Goal: Task Accomplishment & Management: Manage account settings

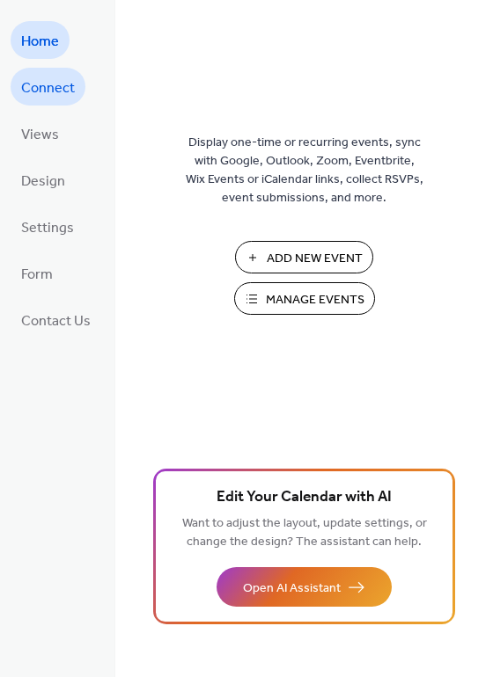
click at [55, 85] on span "Connect" at bounding box center [48, 88] width 54 height 27
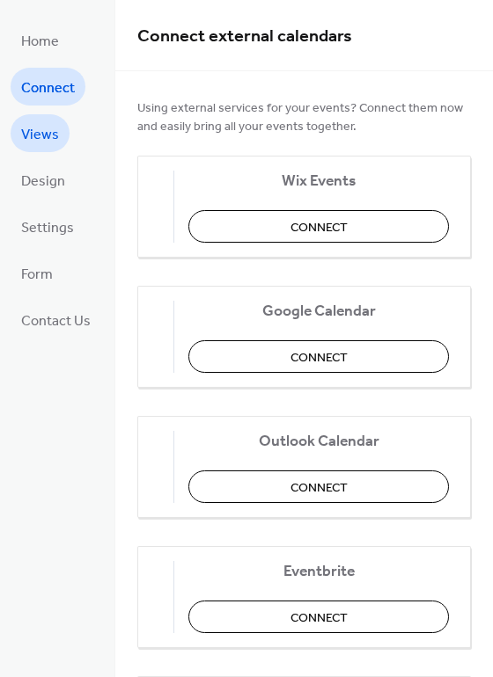
click at [62, 139] on link "Views" at bounding box center [40, 133] width 59 height 38
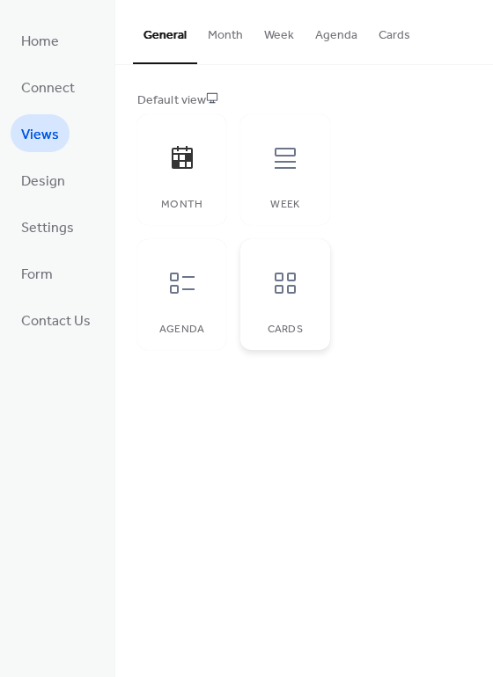
click at [300, 294] on div at bounding box center [285, 283] width 53 height 53
click at [228, 37] on button "Month" at bounding box center [225, 31] width 56 height 62
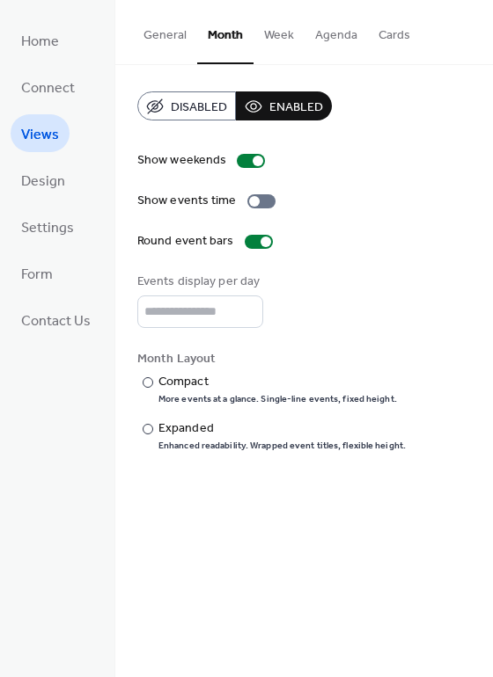
click at [282, 36] on button "Week" at bounding box center [278, 31] width 51 height 62
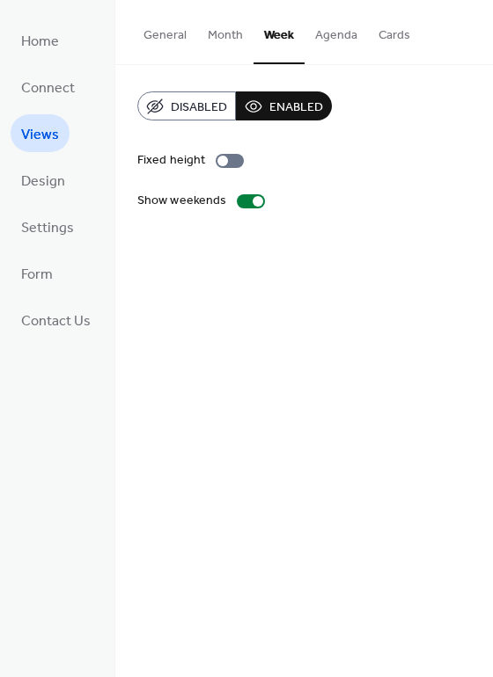
click at [327, 33] on button "Agenda" at bounding box center [335, 31] width 63 height 62
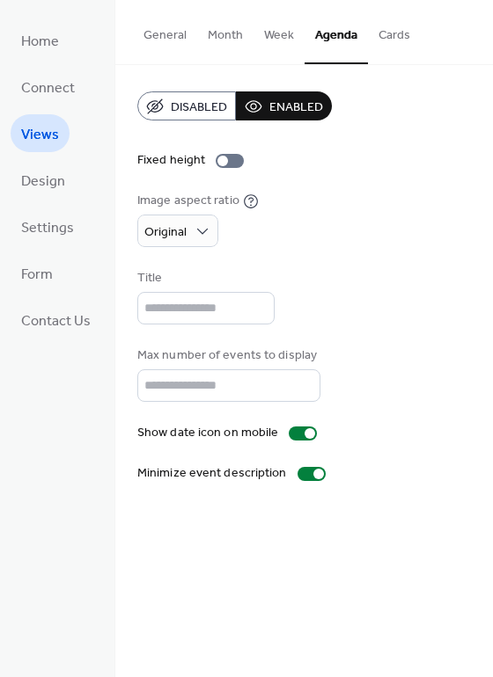
click at [386, 37] on button "Cards" at bounding box center [394, 31] width 53 height 62
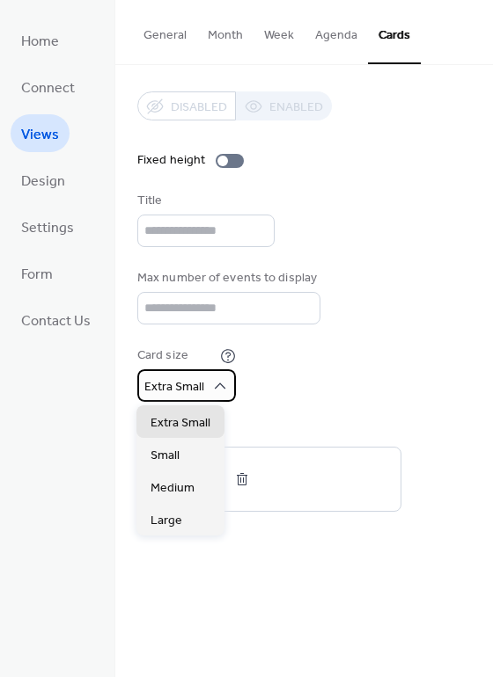
click at [200, 401] on div "Extra Small" at bounding box center [186, 385] width 99 height 33
click at [217, 392] on icon at bounding box center [220, 386] width 18 height 18
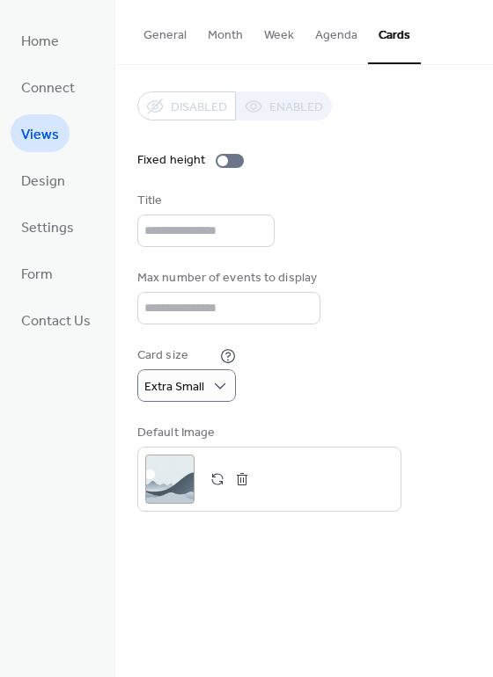
click at [242, 325] on div "Disabled Enabled Fixed height Title Max number of events to display ** Card siz…" at bounding box center [303, 301] width 333 height 420
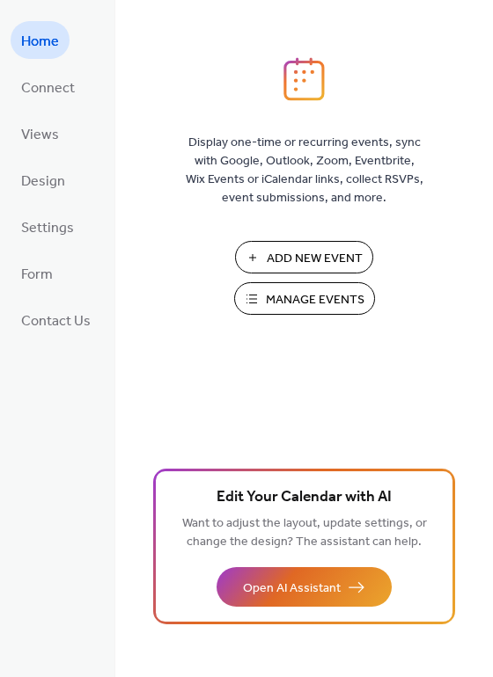
click at [268, 293] on span "Manage Events" at bounding box center [315, 300] width 99 height 18
click at [308, 296] on span "Manage Events" at bounding box center [315, 300] width 99 height 18
click at [65, 138] on link "Views" at bounding box center [40, 133] width 59 height 38
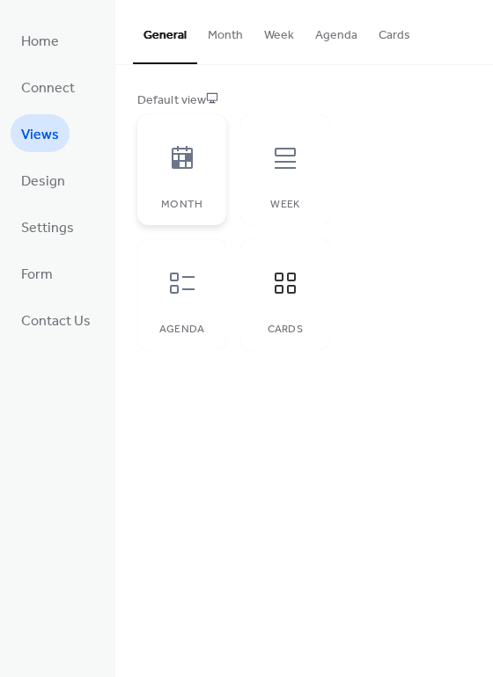
click at [192, 168] on icon at bounding box center [182, 158] width 28 height 28
click at [255, 188] on div "Week" at bounding box center [284, 169] width 89 height 111
click at [187, 305] on div at bounding box center [182, 283] width 53 height 53
click at [282, 275] on icon at bounding box center [285, 283] width 28 height 28
click at [382, 48] on button "Cards" at bounding box center [394, 31] width 53 height 62
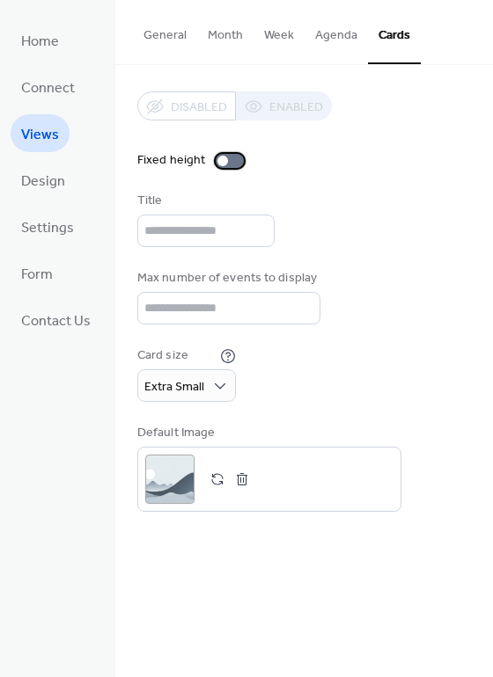
click at [229, 162] on div at bounding box center [229, 161] width 28 height 14
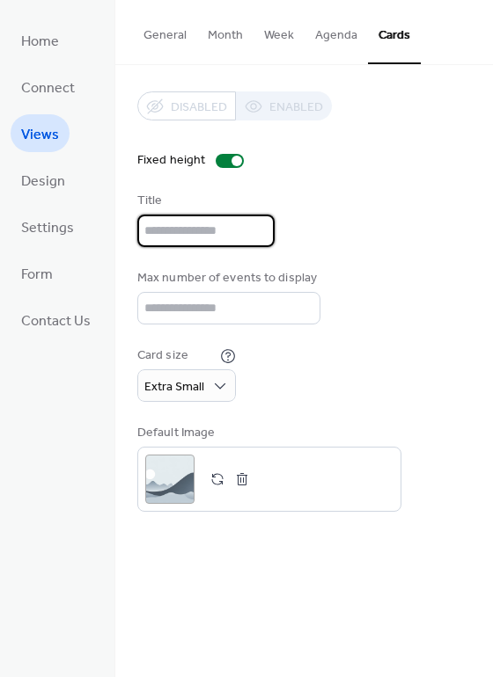
click at [209, 225] on input "text" at bounding box center [205, 231] width 137 height 33
click at [215, 316] on input "**" at bounding box center [228, 308] width 183 height 33
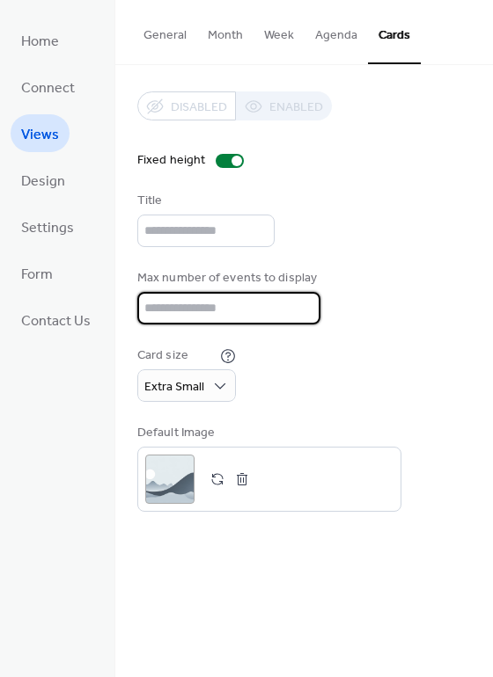
click at [300, 303] on input "**" at bounding box center [228, 308] width 183 height 33
click at [300, 312] on input "**" at bounding box center [228, 308] width 183 height 33
click at [300, 312] on input "*" at bounding box center [228, 308] width 183 height 33
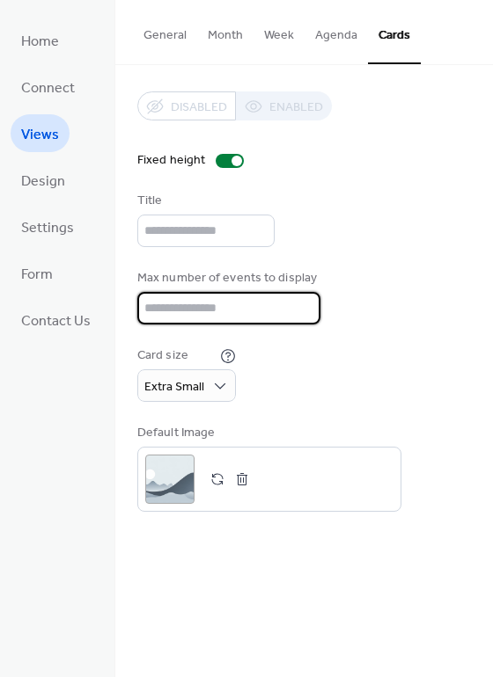
click at [300, 311] on input "*" at bounding box center [228, 308] width 183 height 33
type input "*"
click at [299, 311] on input "*" at bounding box center [228, 308] width 183 height 33
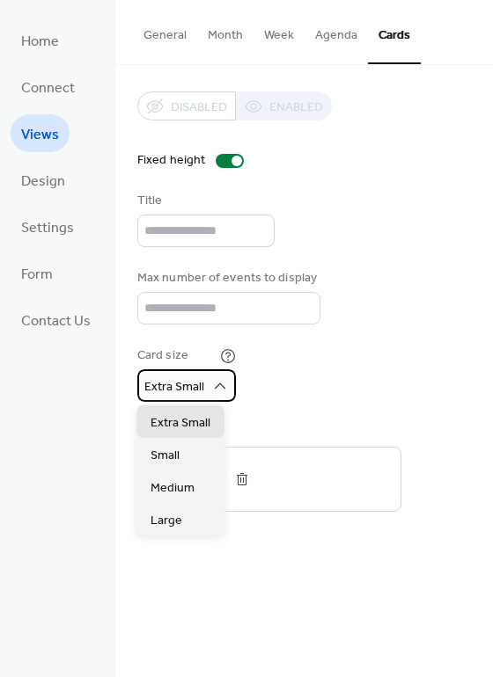
click at [189, 391] on span "Extra Small" at bounding box center [174, 388] width 60 height 24
click at [194, 390] on span "Extra Small" at bounding box center [174, 388] width 60 height 24
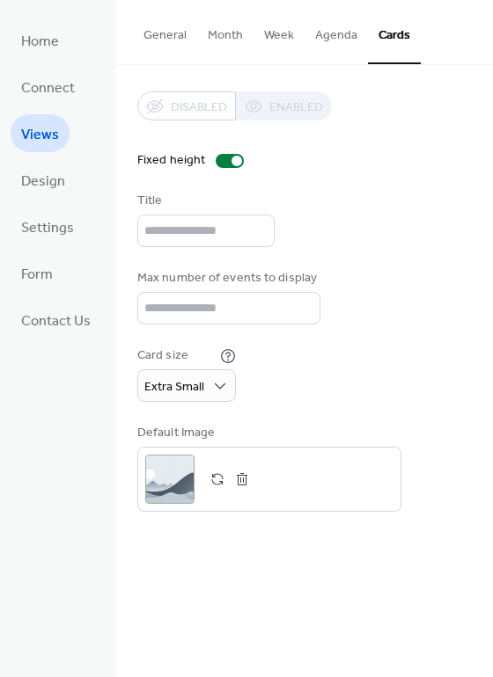
drag, startPoint x: 388, startPoint y: 391, endPoint x: 382, endPoint y: 399, distance: 10.0
click at [388, 392] on div "Card size Extra Small" at bounding box center [303, 374] width 333 height 55
click at [218, 479] on button "button" at bounding box center [217, 479] width 25 height 25
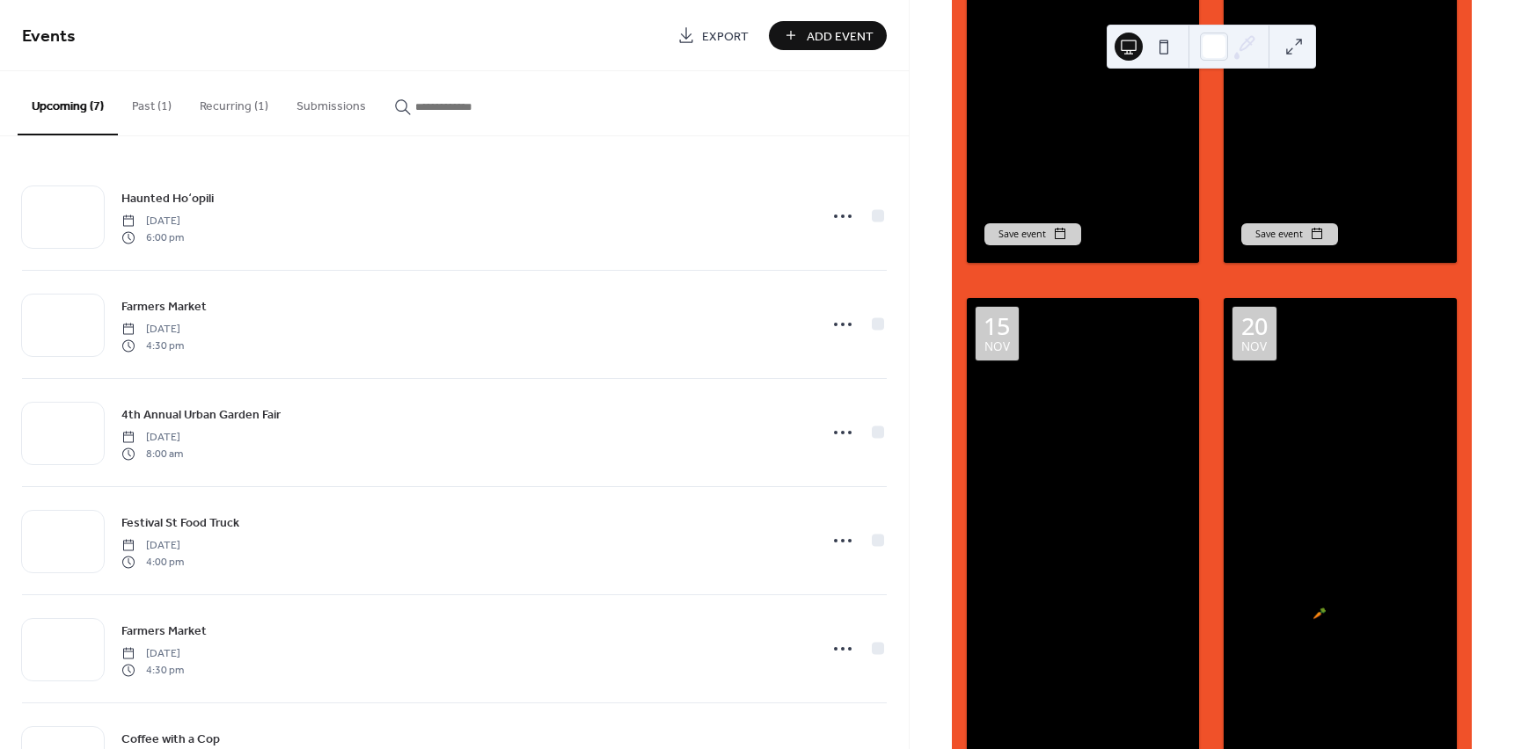
scroll to position [1231, 0]
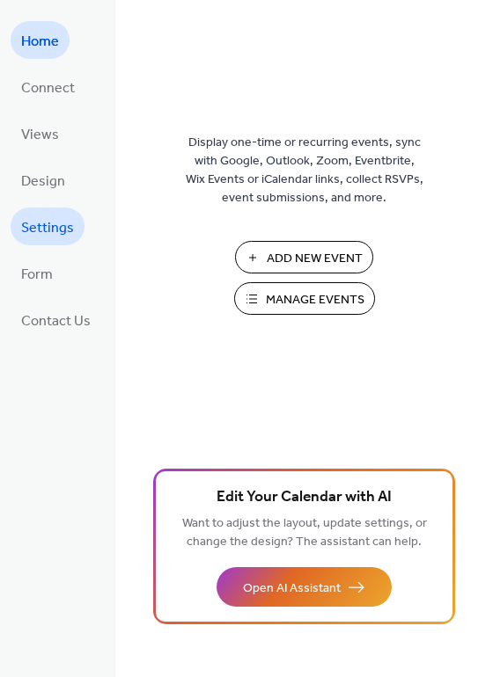
click at [77, 220] on link "Settings" at bounding box center [48, 227] width 74 height 38
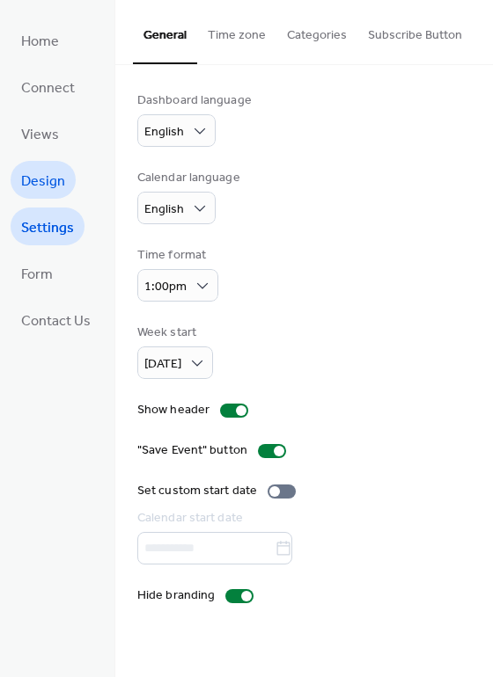
drag, startPoint x: 62, startPoint y: 194, endPoint x: 75, endPoint y: 132, distance: 63.7
click at [62, 194] on span "Design" at bounding box center [43, 181] width 44 height 27
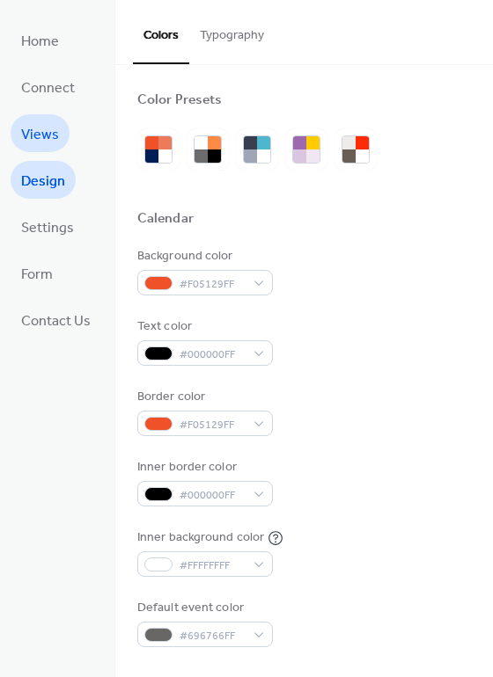
drag, startPoint x: 53, startPoint y: 128, endPoint x: 99, endPoint y: 115, distance: 47.6
click at [54, 128] on span "Views" at bounding box center [40, 134] width 38 height 27
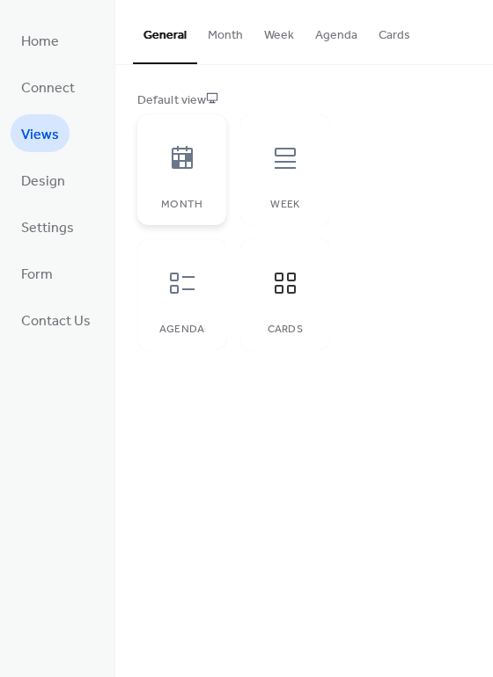
click at [163, 167] on div at bounding box center [182, 158] width 53 height 53
click at [285, 295] on icon at bounding box center [285, 283] width 28 height 28
click at [282, 149] on icon at bounding box center [284, 158] width 21 height 21
click at [216, 281] on div "Agenda" at bounding box center [181, 294] width 89 height 111
click at [184, 291] on icon at bounding box center [182, 283] width 28 height 28
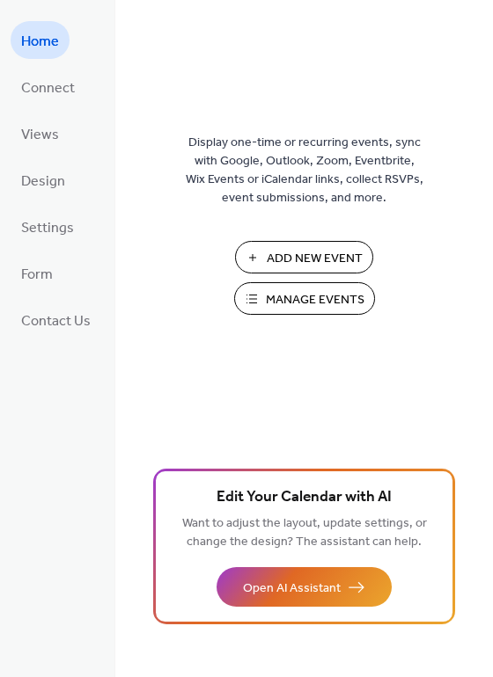
click at [275, 297] on span "Manage Events" at bounding box center [315, 300] width 99 height 18
click at [45, 135] on span "Views" at bounding box center [40, 134] width 38 height 27
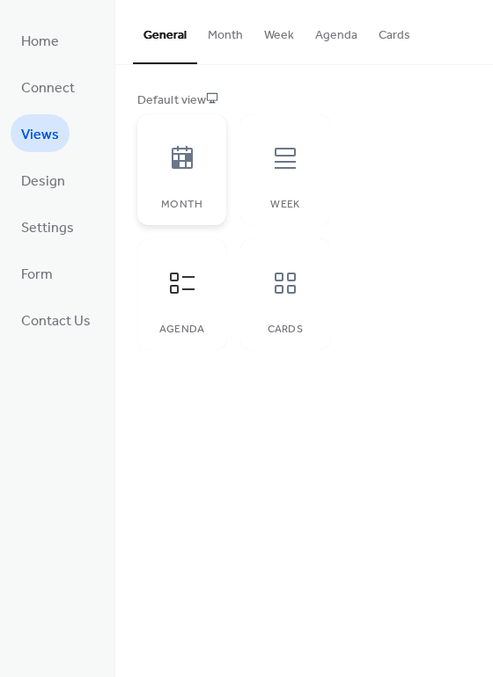
click at [172, 186] on div "Month" at bounding box center [181, 169] width 89 height 111
click at [192, 181] on div at bounding box center [182, 158] width 53 height 53
click at [184, 165] on icon at bounding box center [182, 157] width 21 height 23
click at [189, 168] on icon at bounding box center [182, 157] width 21 height 23
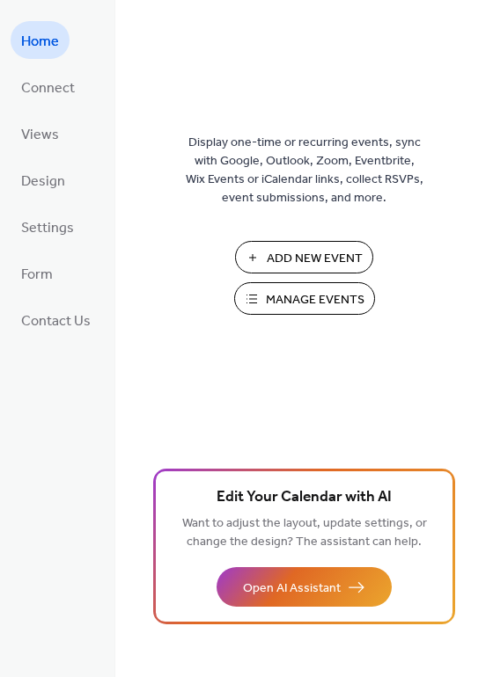
click at [39, 201] on ul "Home Connect Views Design Settings Form Contact Us" at bounding box center [56, 180] width 91 height 318
click at [39, 149] on link "Views" at bounding box center [40, 133] width 59 height 38
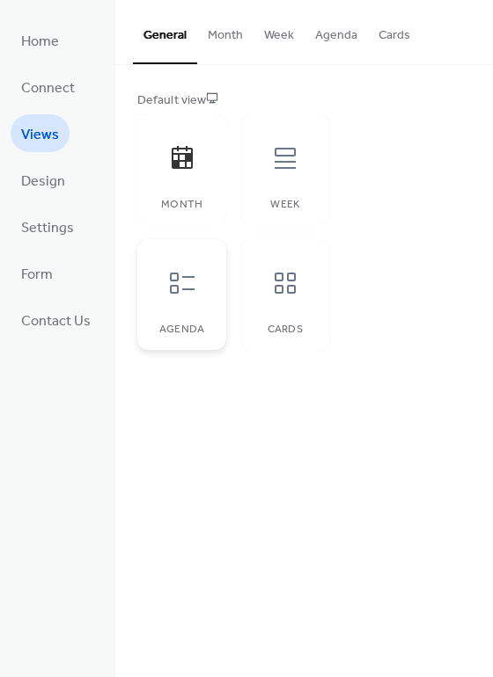
click at [176, 302] on div at bounding box center [182, 283] width 53 height 53
click at [273, 299] on div at bounding box center [285, 283] width 53 height 53
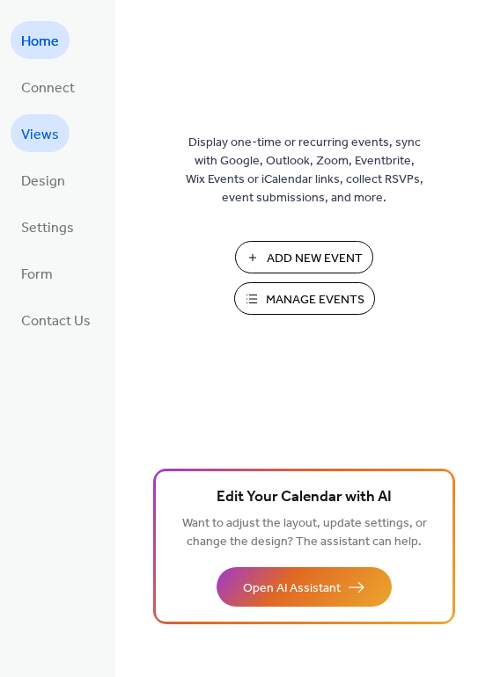
click at [42, 143] on span "Views" at bounding box center [40, 134] width 38 height 27
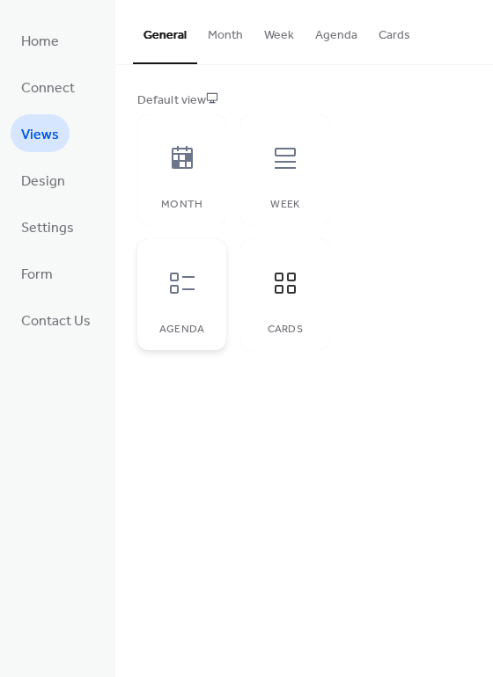
click at [193, 303] on div at bounding box center [182, 283] width 53 height 53
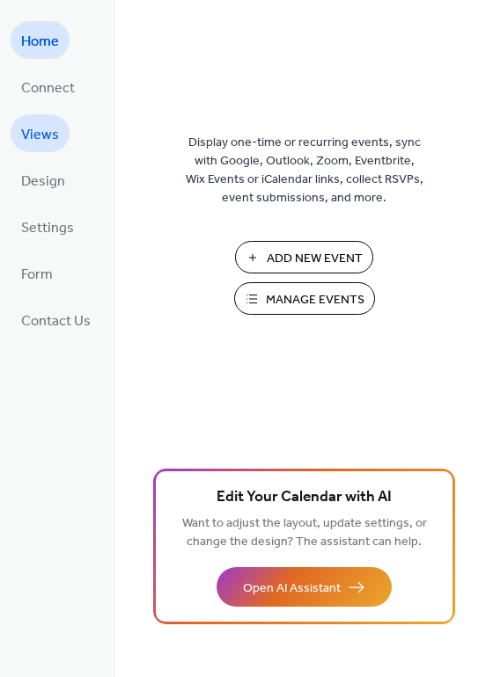
click at [37, 141] on span "Views" at bounding box center [40, 134] width 38 height 27
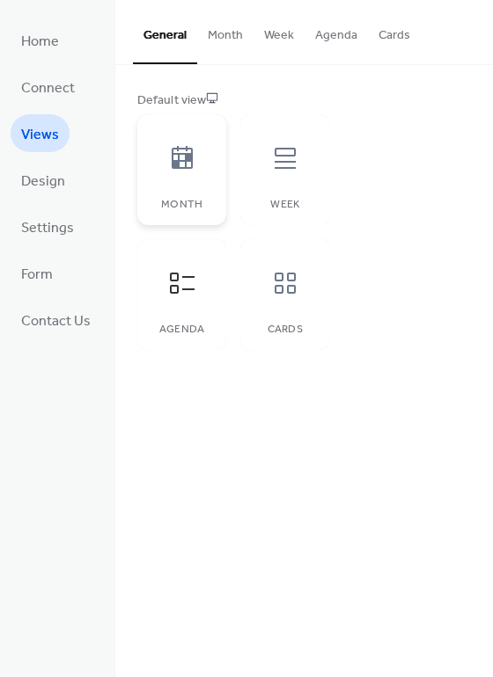
click at [179, 165] on icon at bounding box center [182, 158] width 28 height 28
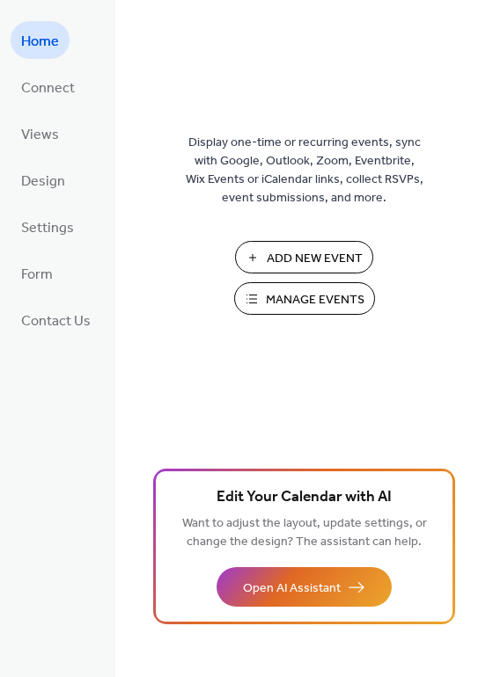
click at [283, 296] on span "Manage Events" at bounding box center [315, 300] width 99 height 18
click at [60, 134] on link "Views" at bounding box center [40, 133] width 59 height 38
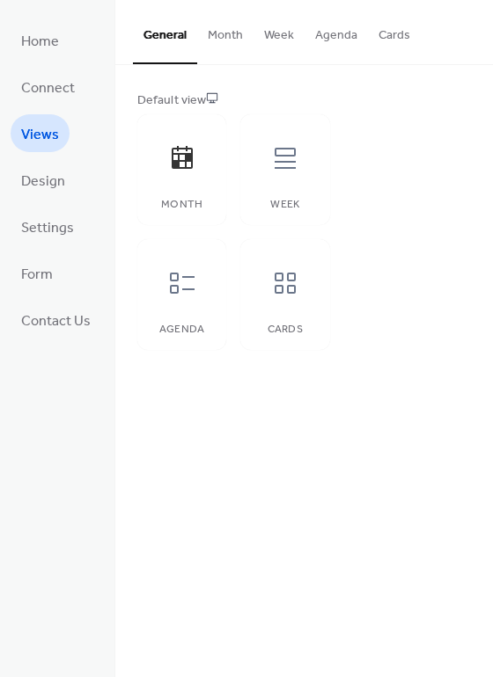
click at [236, 37] on button "Month" at bounding box center [225, 31] width 56 height 62
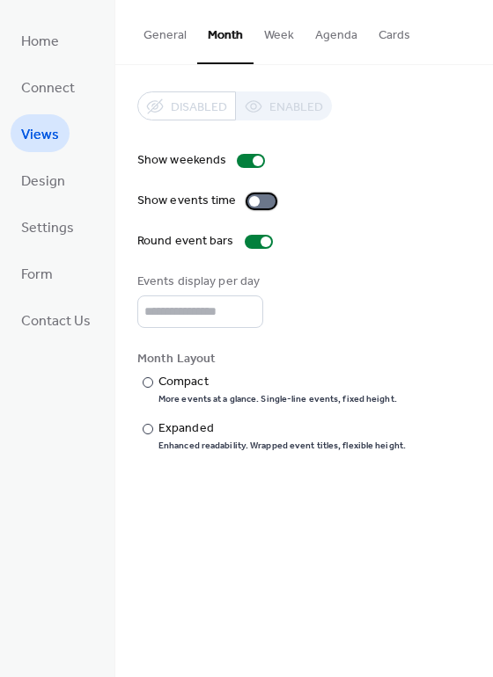
click at [264, 202] on div at bounding box center [261, 201] width 28 height 14
click at [188, 379] on div "Compact" at bounding box center [275, 382] width 235 height 18
click at [189, 379] on div "Compact" at bounding box center [275, 382] width 235 height 18
click at [180, 427] on div "Expanded" at bounding box center [280, 429] width 244 height 18
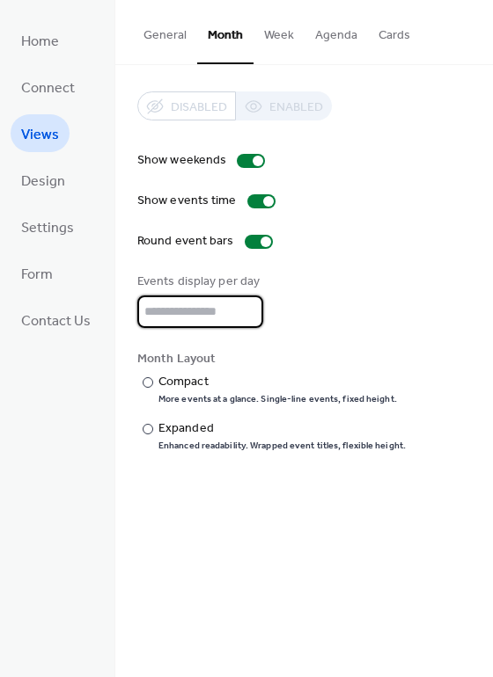
type input "*"
click at [244, 304] on input "*" at bounding box center [200, 312] width 126 height 33
click at [264, 37] on button "Week" at bounding box center [278, 31] width 51 height 62
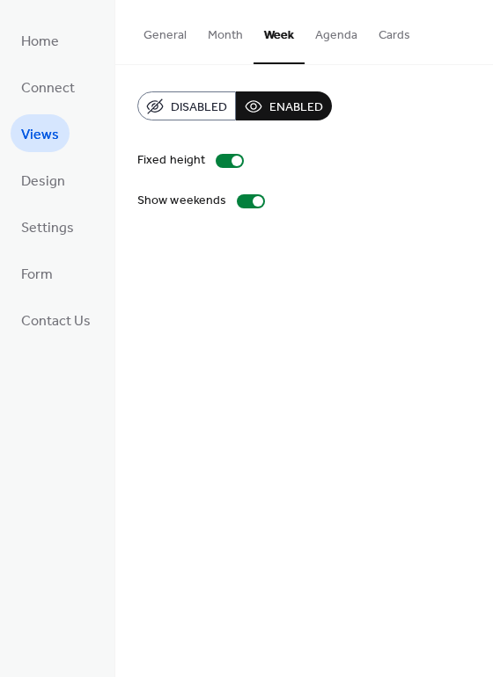
click at [235, 40] on button "Month" at bounding box center [225, 31] width 56 height 62
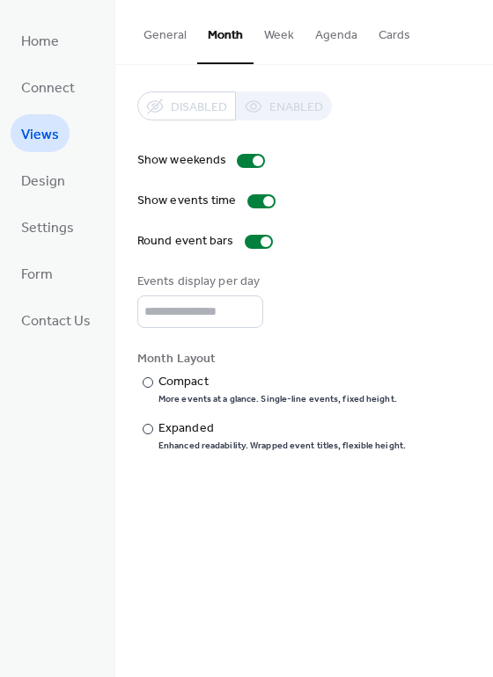
click at [319, 34] on button "Agenda" at bounding box center [335, 31] width 63 height 62
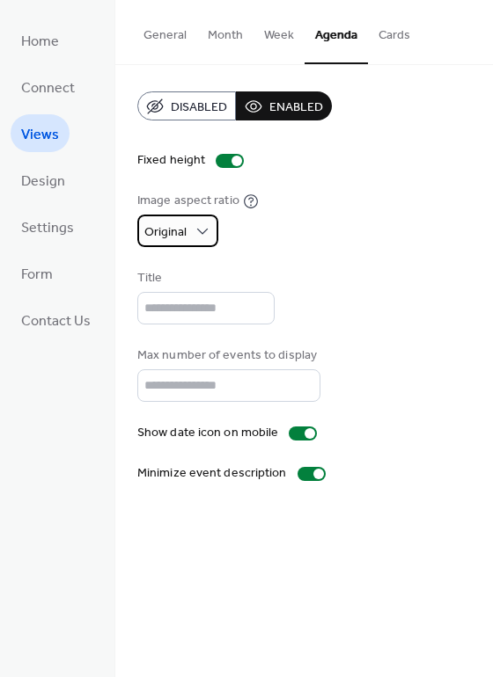
click at [166, 223] on span "Original" at bounding box center [165, 233] width 42 height 24
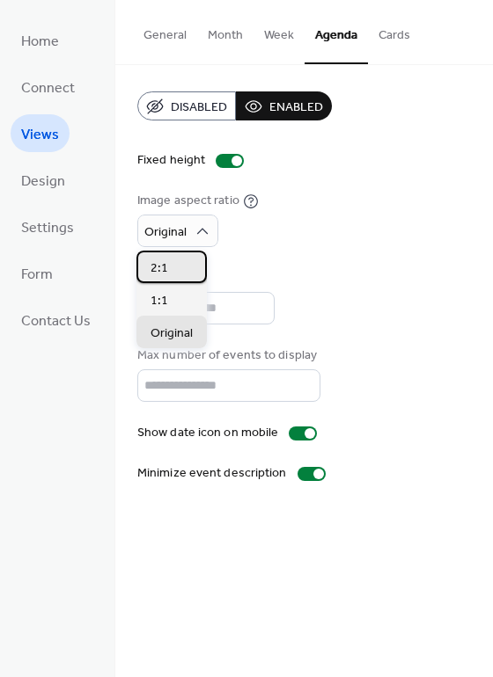
click at [188, 261] on div "2:1" at bounding box center [171, 267] width 70 height 33
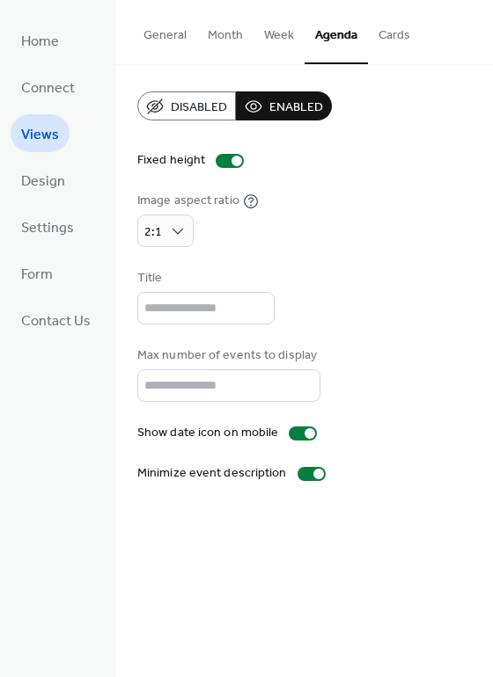
click at [380, 37] on button "Cards" at bounding box center [394, 31] width 53 height 62
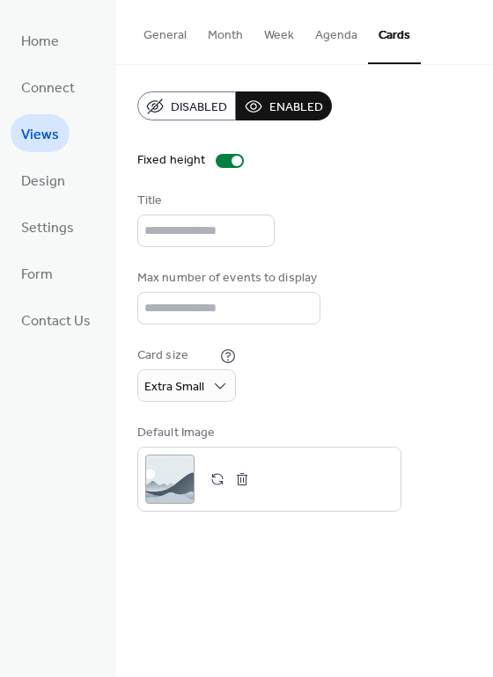
click at [340, 33] on button "Agenda" at bounding box center [335, 31] width 63 height 62
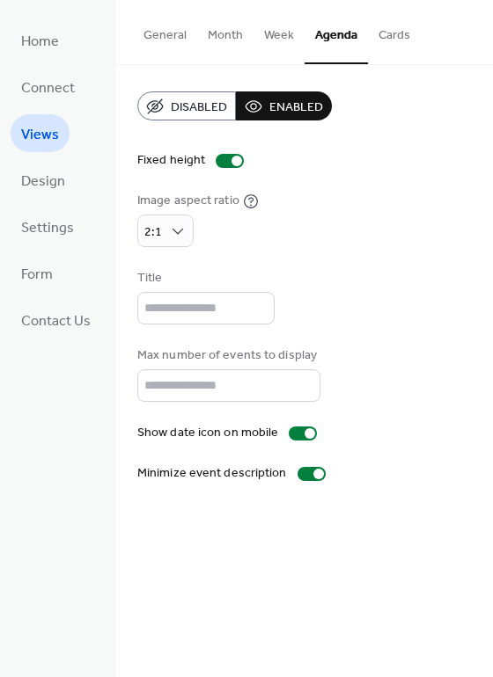
click at [229, 41] on button "Month" at bounding box center [225, 31] width 56 height 62
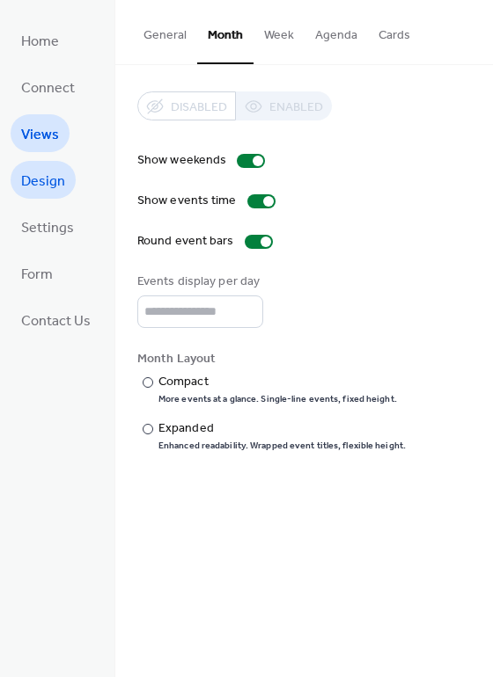
drag, startPoint x: 62, startPoint y: 179, endPoint x: 59, endPoint y: 162, distance: 16.9
click at [61, 178] on span "Design" at bounding box center [43, 181] width 44 height 27
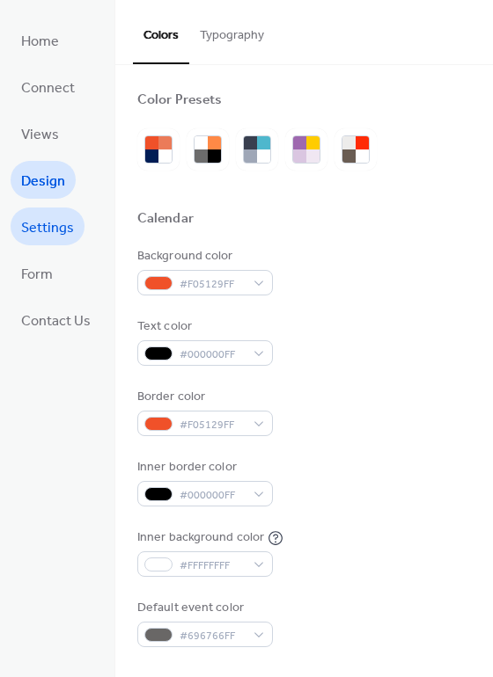
click at [72, 236] on span "Settings" at bounding box center [47, 228] width 53 height 27
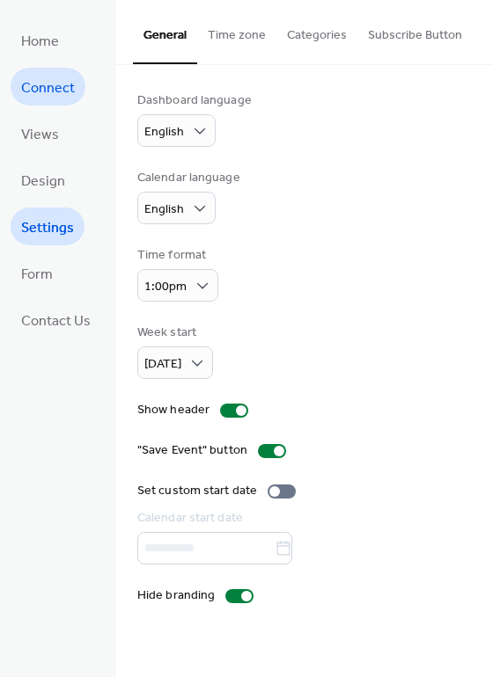
click at [47, 83] on span "Connect" at bounding box center [48, 88] width 54 height 27
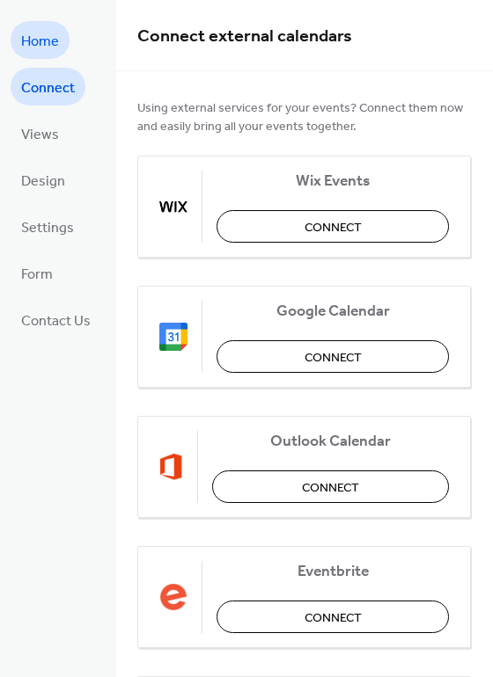
click at [36, 28] on span "Home" at bounding box center [40, 41] width 38 height 27
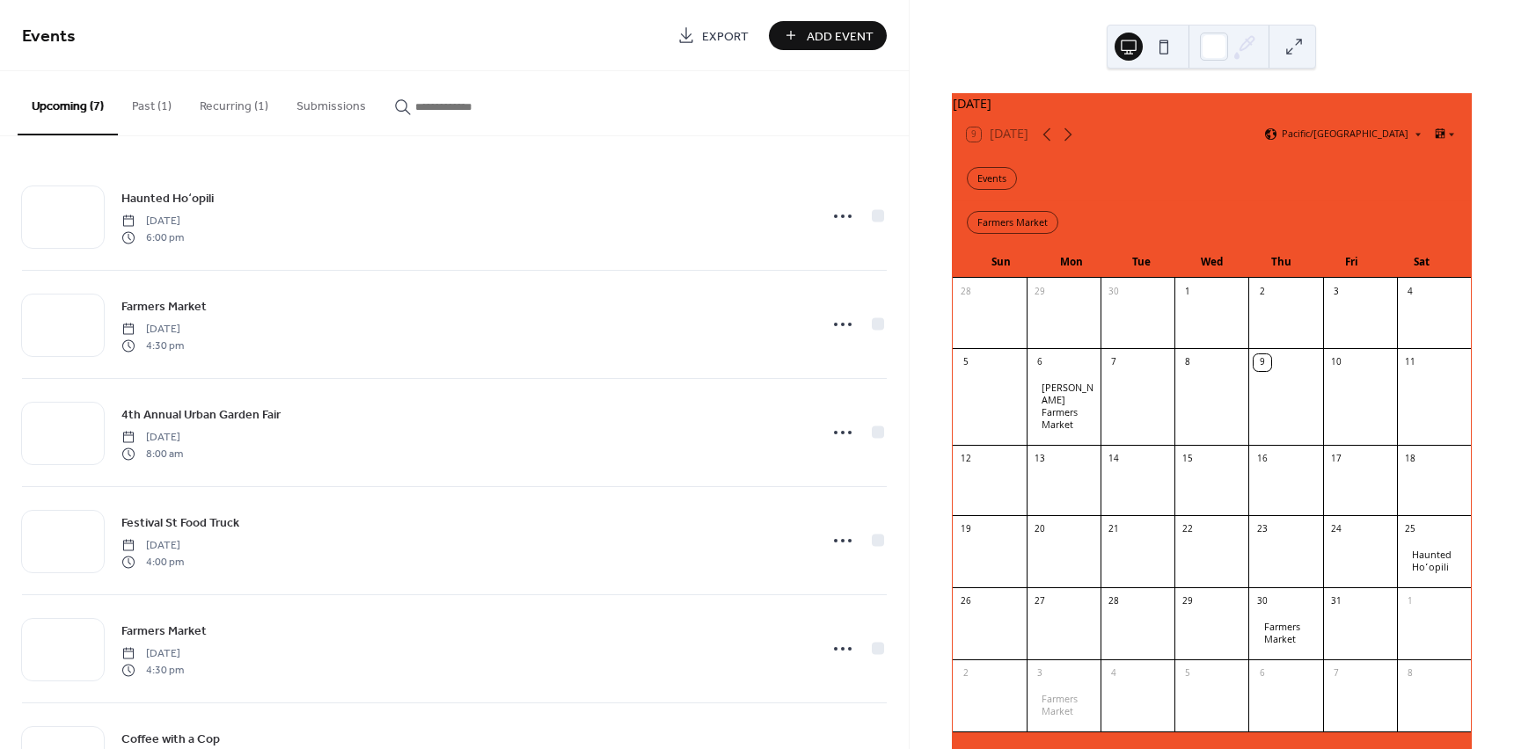
click at [339, 104] on button "Submissions" at bounding box center [331, 102] width 98 height 62
